Goal: Check status

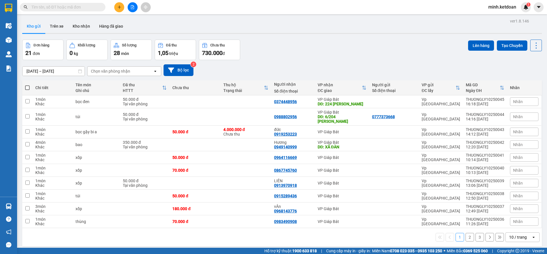
click at [358, 69] on div "[DATE] – [DATE] Press the down arrow key to interact with the calendar and sele…" at bounding box center [281, 70] width 519 height 12
click at [309, 58] on div "Đơn hàng 21 đơn Khối lượng 0 kg Số lượng 28 món Đã thu 1,05 triệu Chưa thu 730.…" at bounding box center [281, 50] width 519 height 21
click at [314, 68] on div "[DATE] – [DATE] Press the down arrow key to interact with the calendar and sele…" at bounding box center [281, 70] width 519 height 12
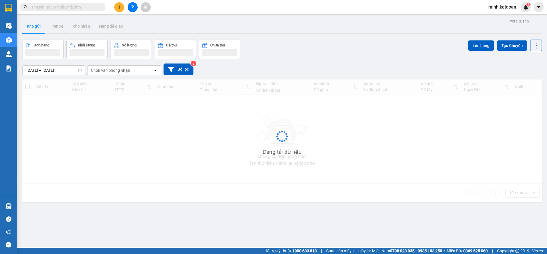
click at [308, 60] on div "[DATE] – [DATE] Press the down arrow key to interact with the calendar and sele…" at bounding box center [281, 69] width 519 height 20
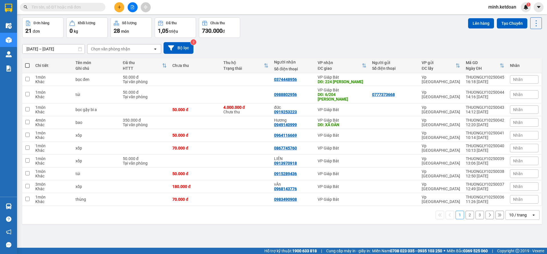
scroll to position [26, 0]
